Goal: Use online tool/utility: Utilize a website feature to perform a specific function

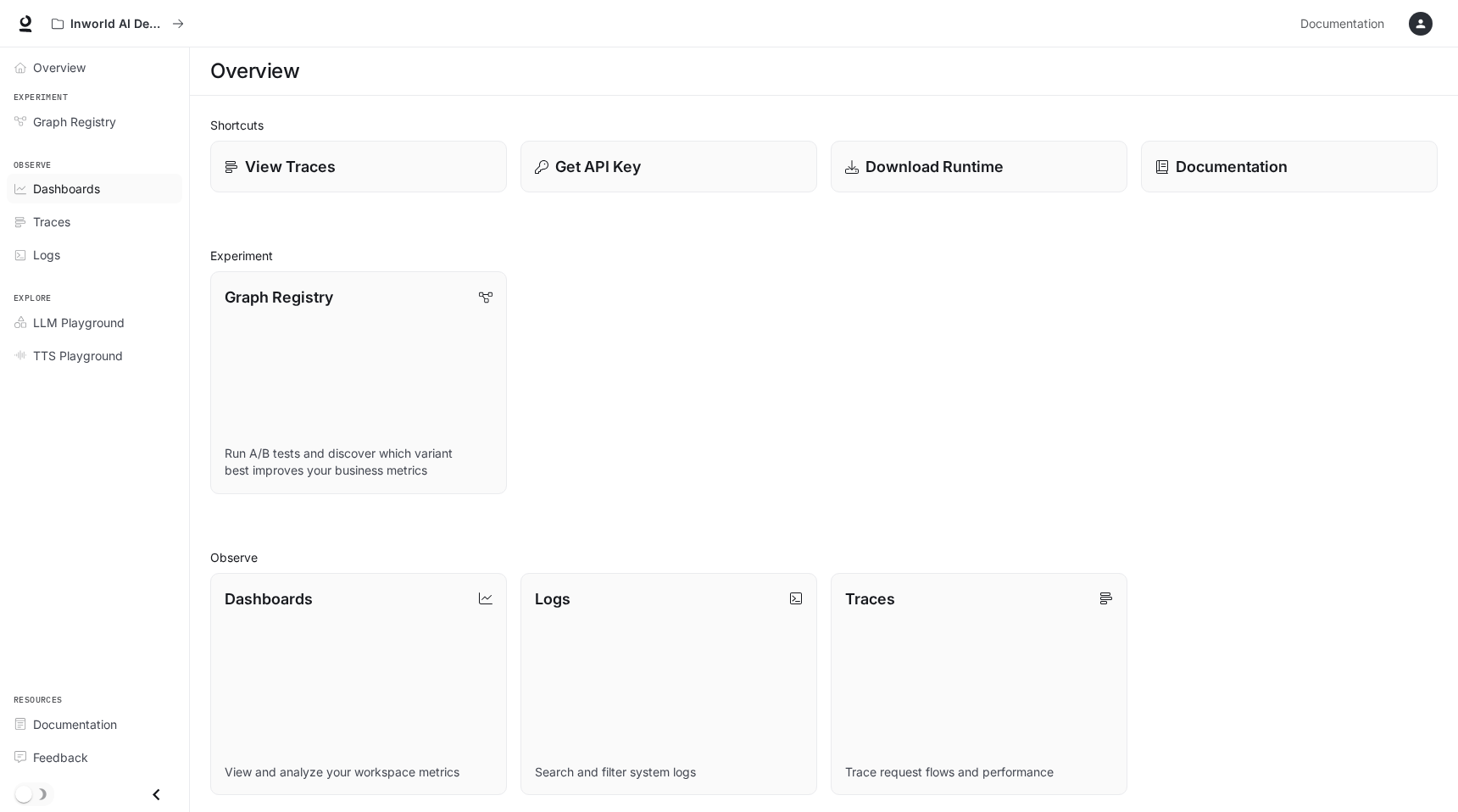
click at [84, 194] on span "Dashboards" at bounding box center [67, 188] width 67 height 18
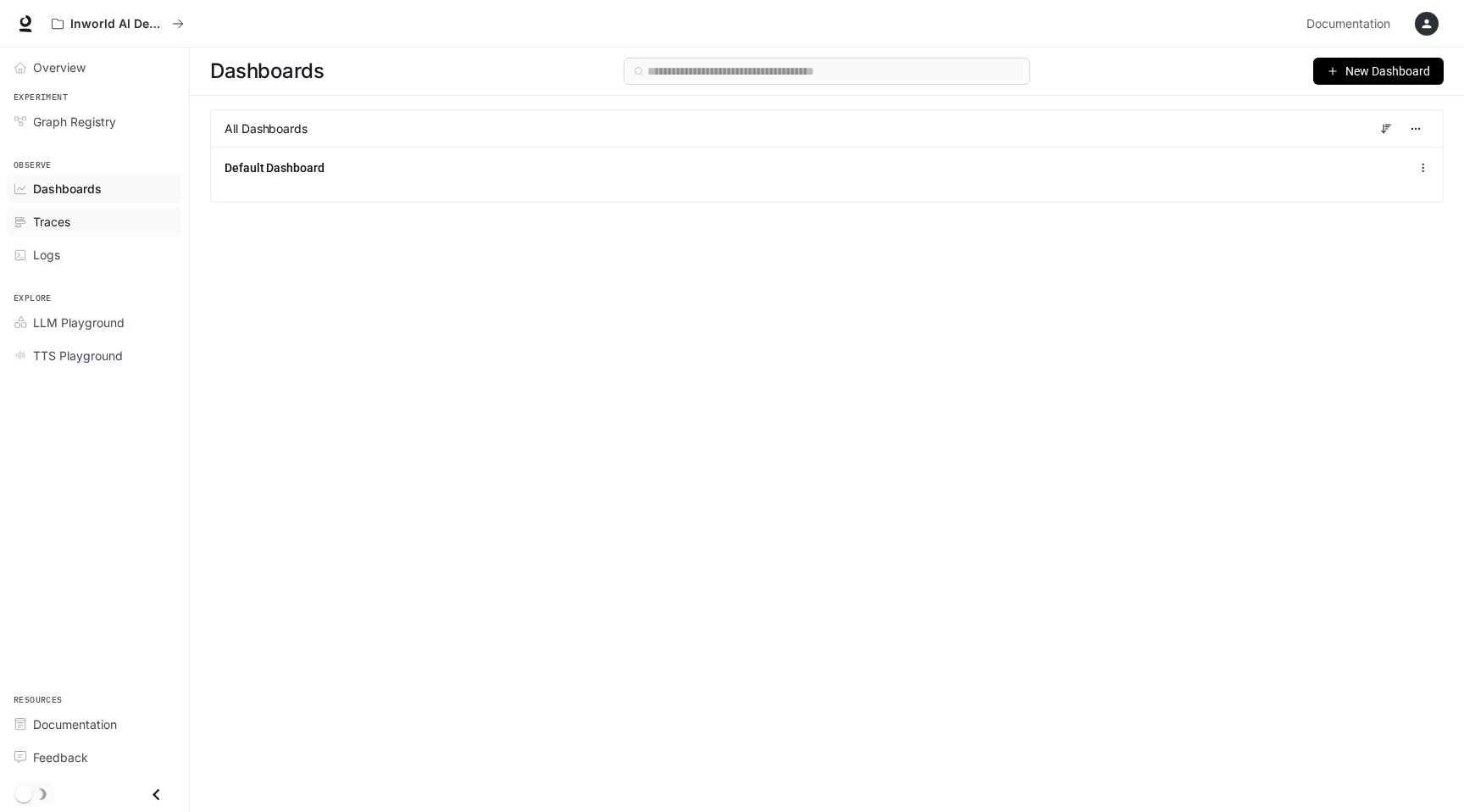
click at [80, 220] on div "Traces" at bounding box center [104, 222] width 142 height 18
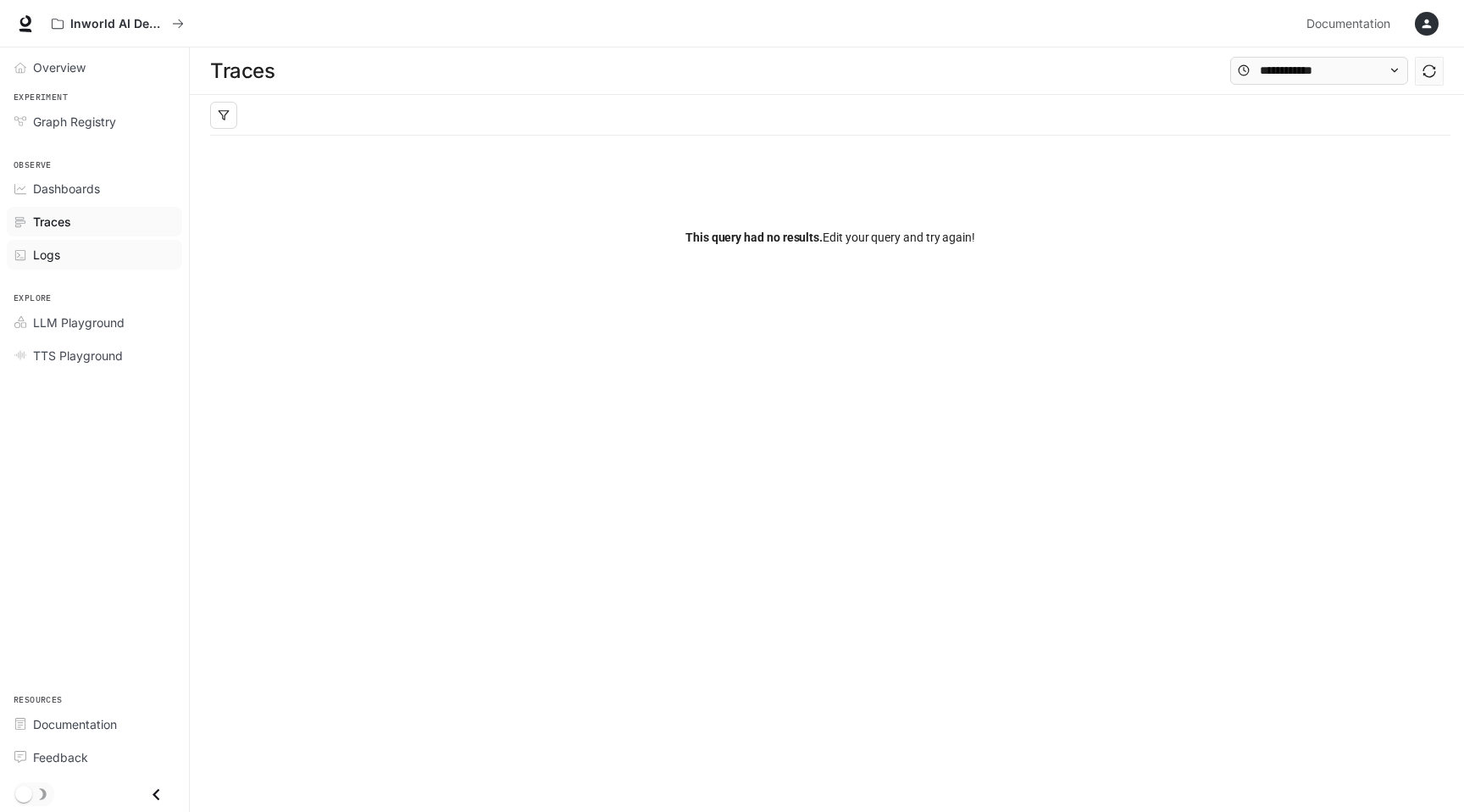
click at [77, 248] on div "Logs" at bounding box center [104, 254] width 142 height 18
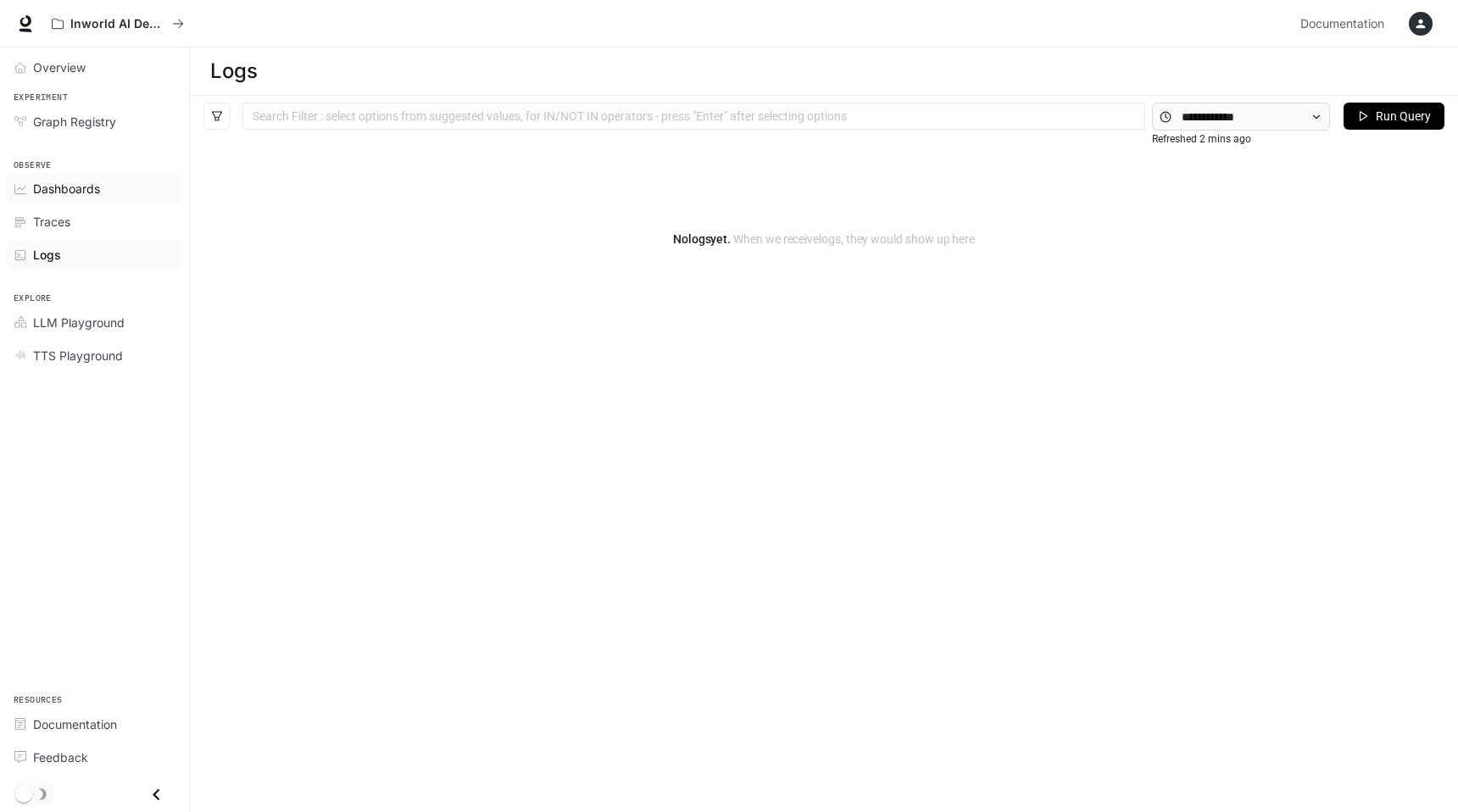
click at [76, 192] on span "Dashboards" at bounding box center [67, 188] width 67 height 18
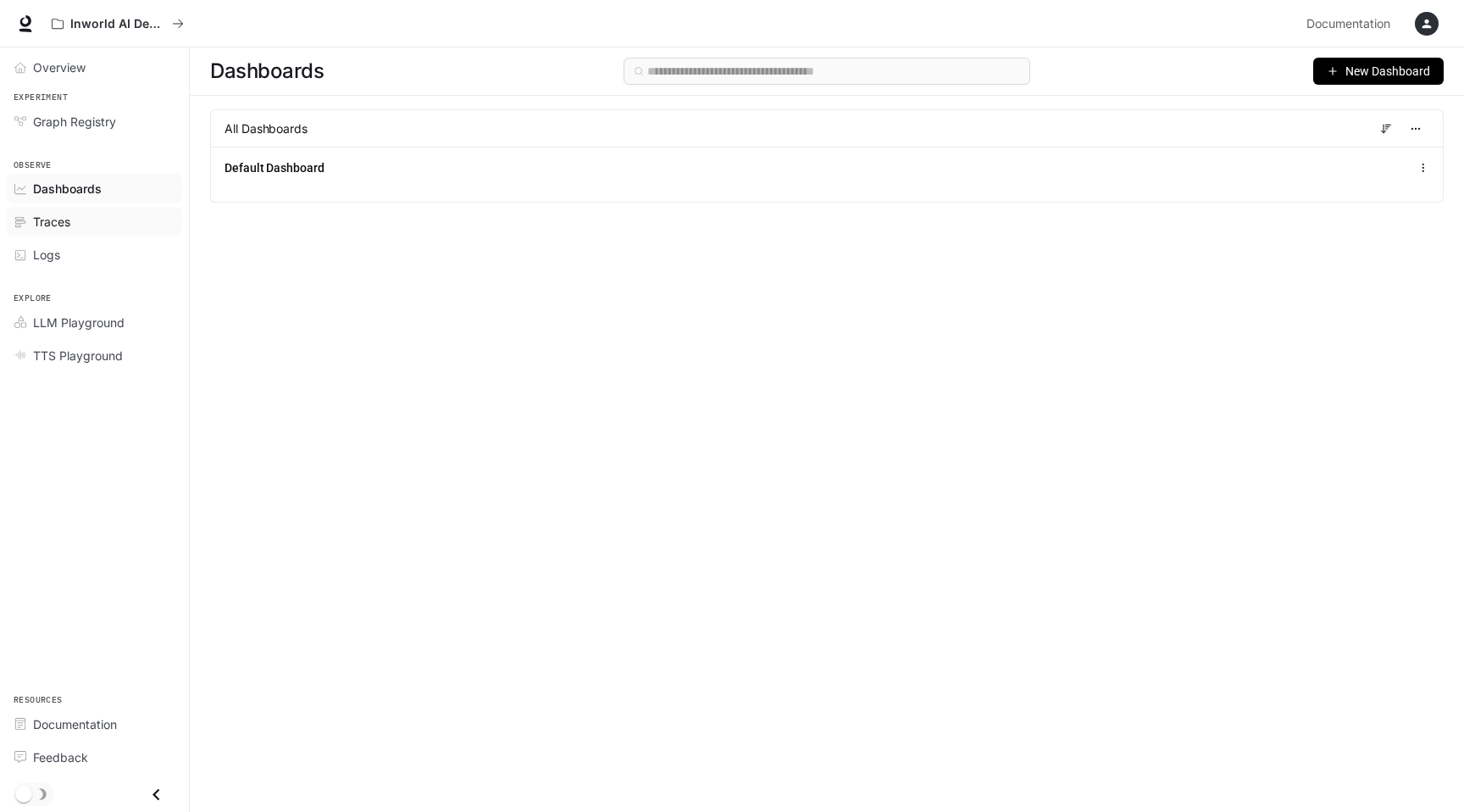
click at [81, 234] on link "Traces" at bounding box center [95, 222] width 175 height 30
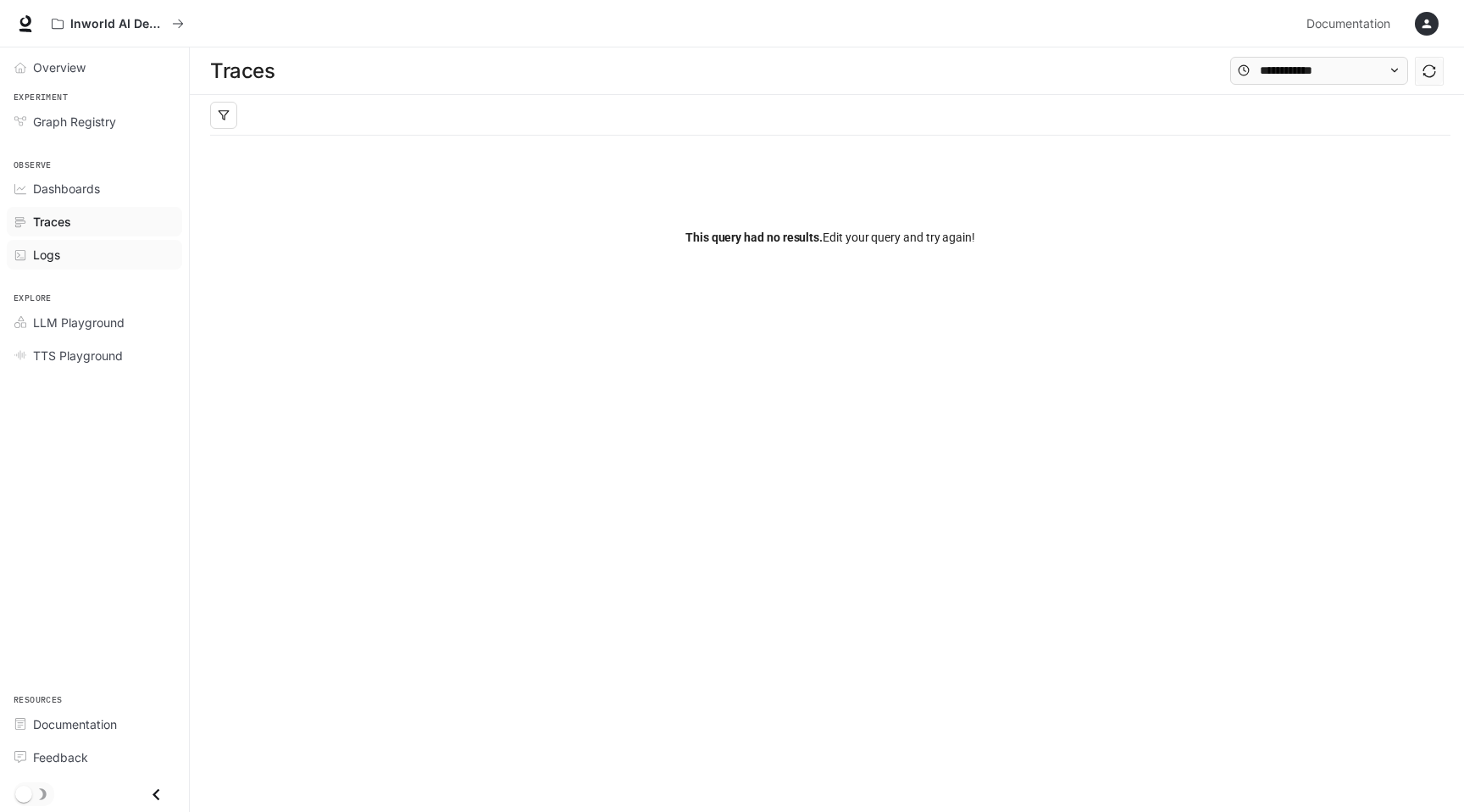
click at [80, 250] on div "Logs" at bounding box center [104, 254] width 142 height 18
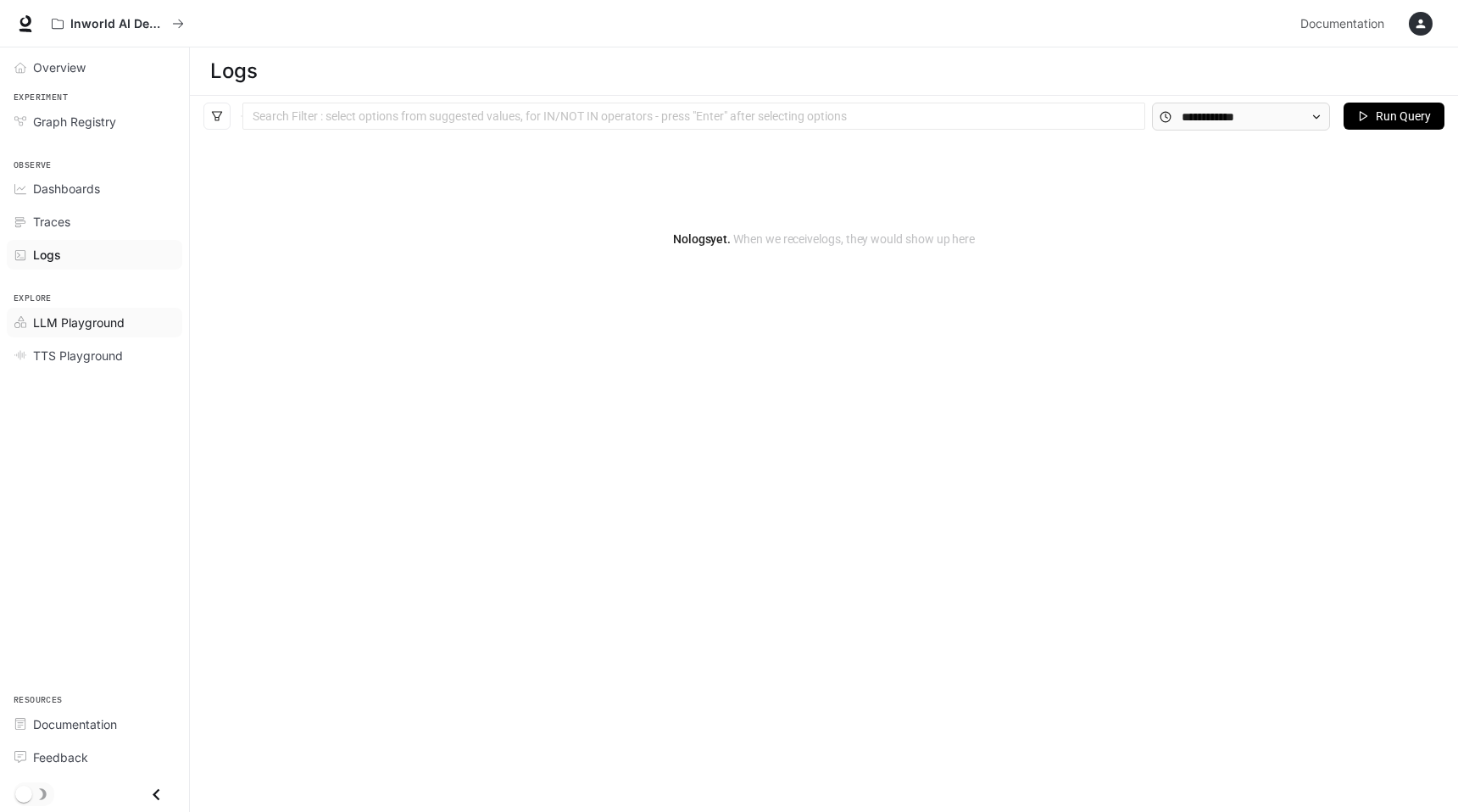
click at [83, 316] on span "LLM Playground" at bounding box center [79, 322] width 91 height 18
